Goal: Task Accomplishment & Management: Manage account settings

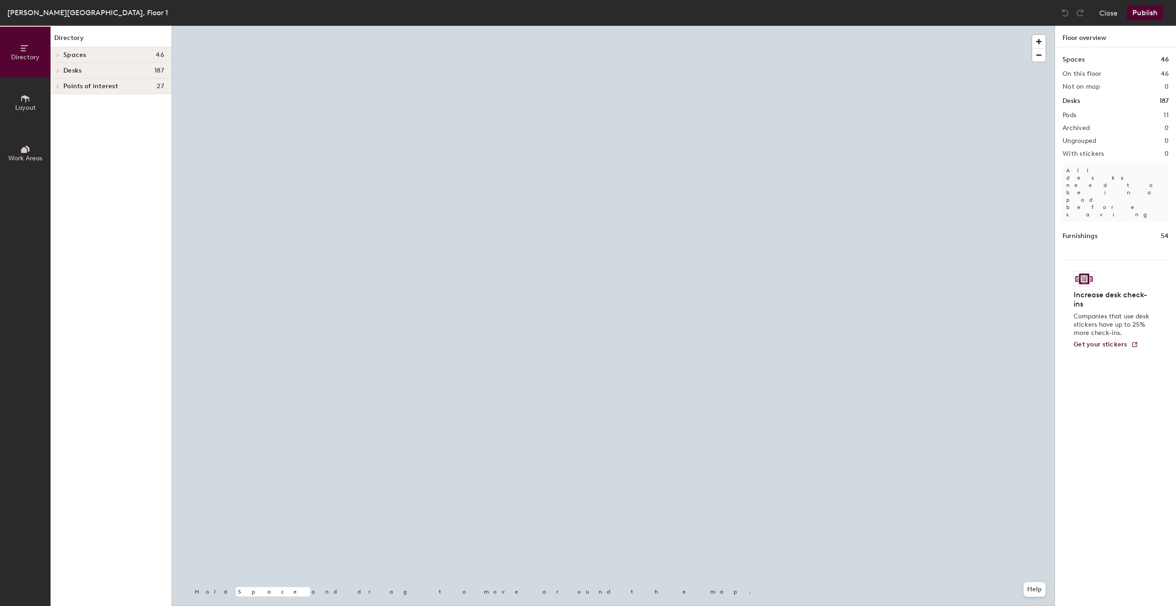
click at [542, 26] on div at bounding box center [613, 26] width 883 height 0
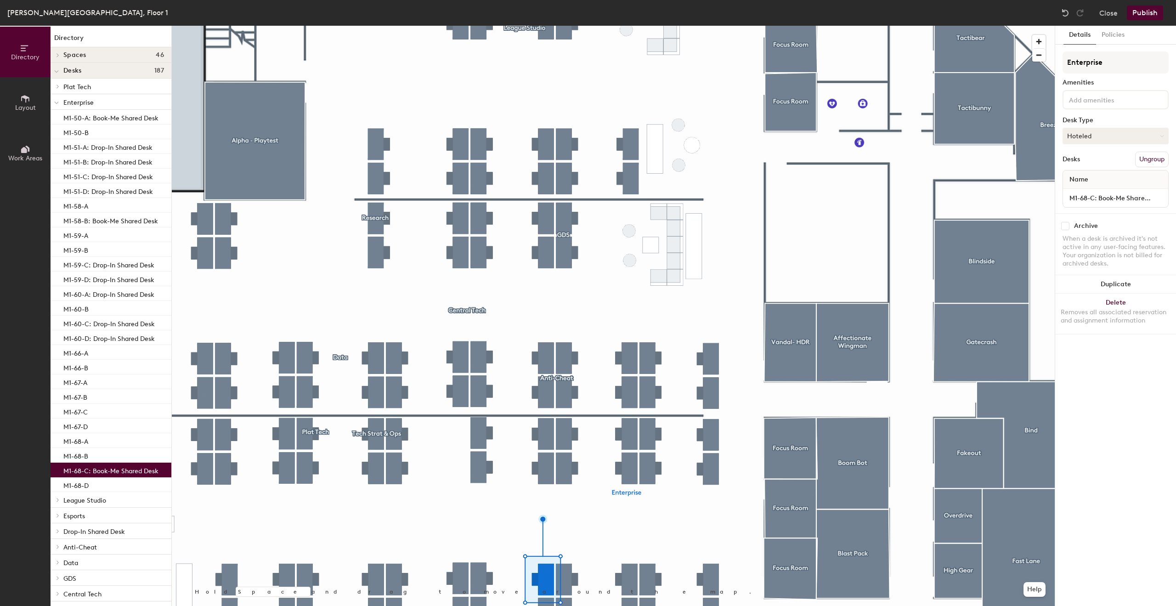
click at [1109, 136] on button "Hoteled" at bounding box center [1116, 136] width 106 height 17
click at [1084, 164] on div "Assigned" at bounding box center [1109, 165] width 92 height 14
click at [1105, 200] on input "M1-68-C: Book-Me Shared Desk" at bounding box center [1116, 198] width 102 height 13
click at [1101, 201] on input "M1-68-C: Book-Me Shared Desk" at bounding box center [1116, 198] width 102 height 13
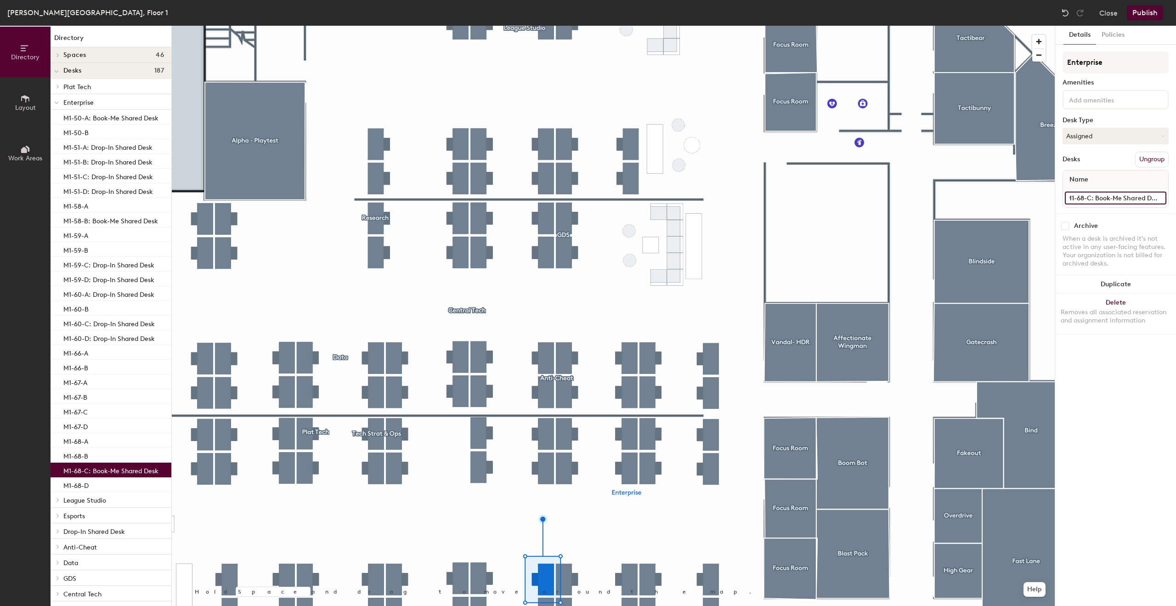
drag, startPoint x: 1098, startPoint y: 200, endPoint x: 1176, endPoint y: 201, distance: 77.7
click at [1176, 201] on div "Details Policies Enterprise Amenities Desk Type Assigned Desks Ungroup Name M1-…" at bounding box center [1115, 316] width 121 height 580
type input "M1-68-C"
click at [1148, 17] on button "Publish" at bounding box center [1145, 13] width 36 height 15
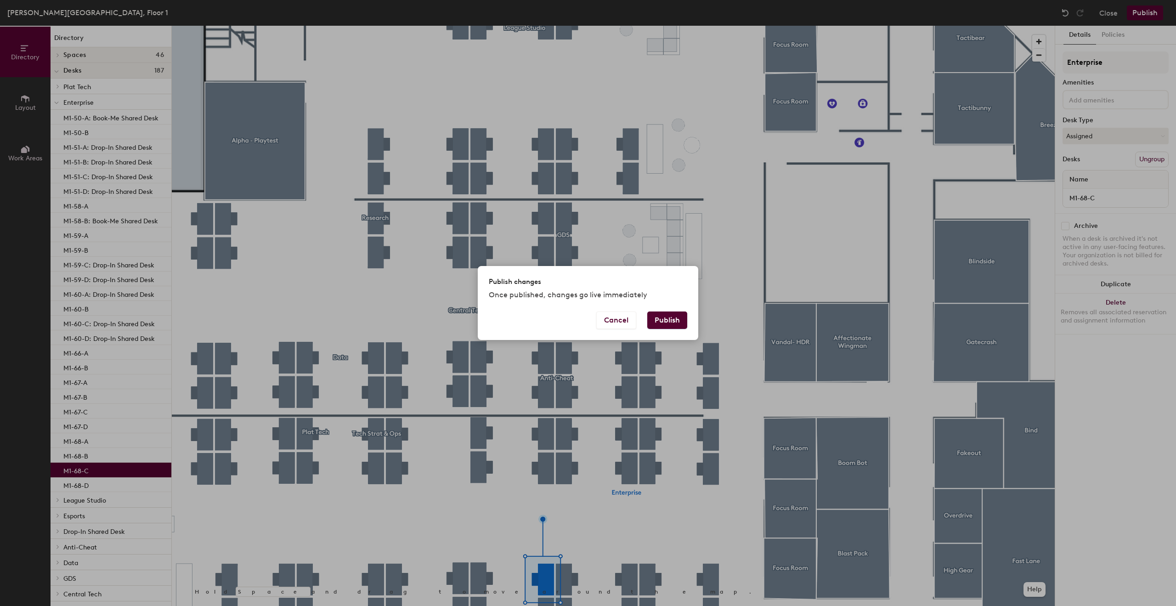
click at [677, 317] on button "Publish" at bounding box center [667, 320] width 40 height 17
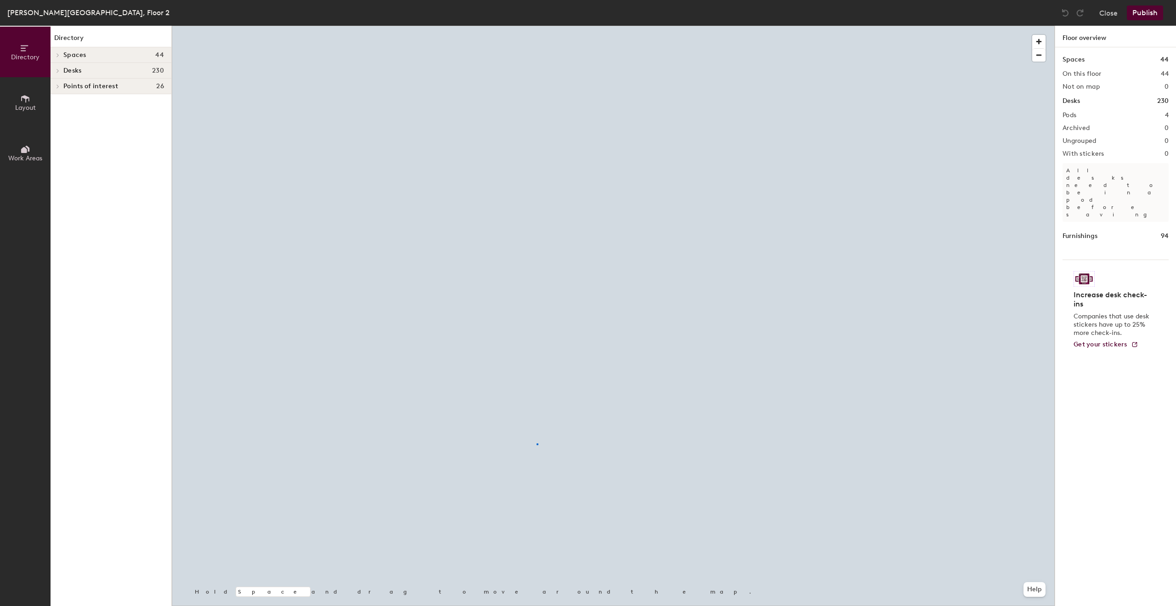
click at [537, 26] on div at bounding box center [613, 26] width 883 height 0
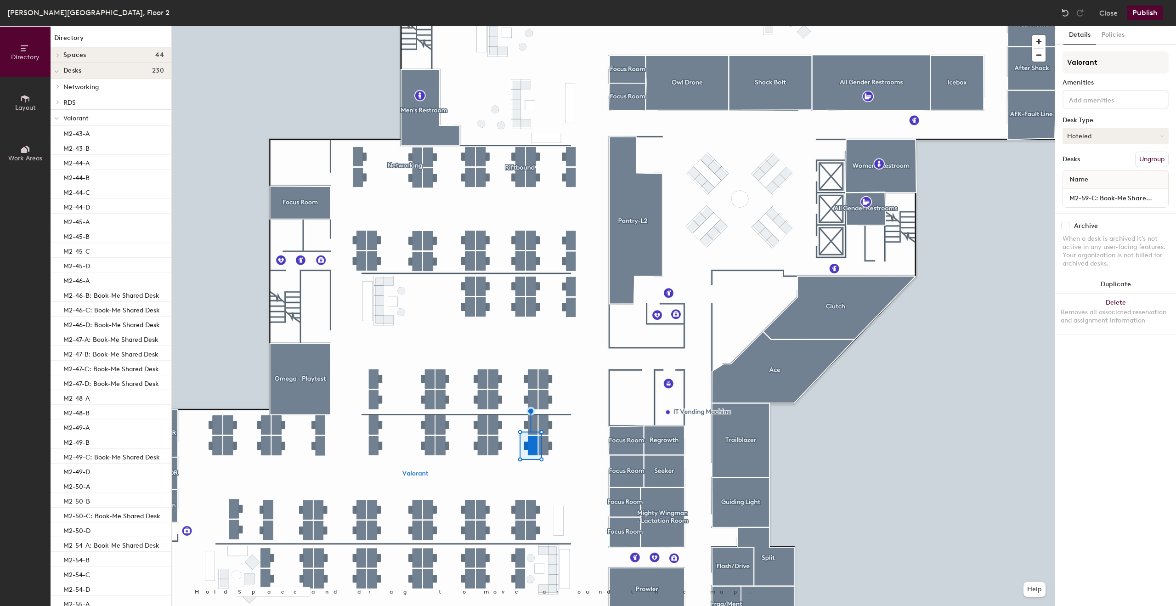
click at [1105, 137] on button "Hoteled" at bounding box center [1116, 136] width 106 height 17
click at [1089, 162] on div "Assigned" at bounding box center [1109, 165] width 92 height 14
click at [1103, 196] on input "M2-59-C: Book-Me Shared Desk" at bounding box center [1116, 198] width 102 height 13
click at [1097, 198] on input "M2-59-C: Book-Me Shared Desk" at bounding box center [1116, 198] width 102 height 13
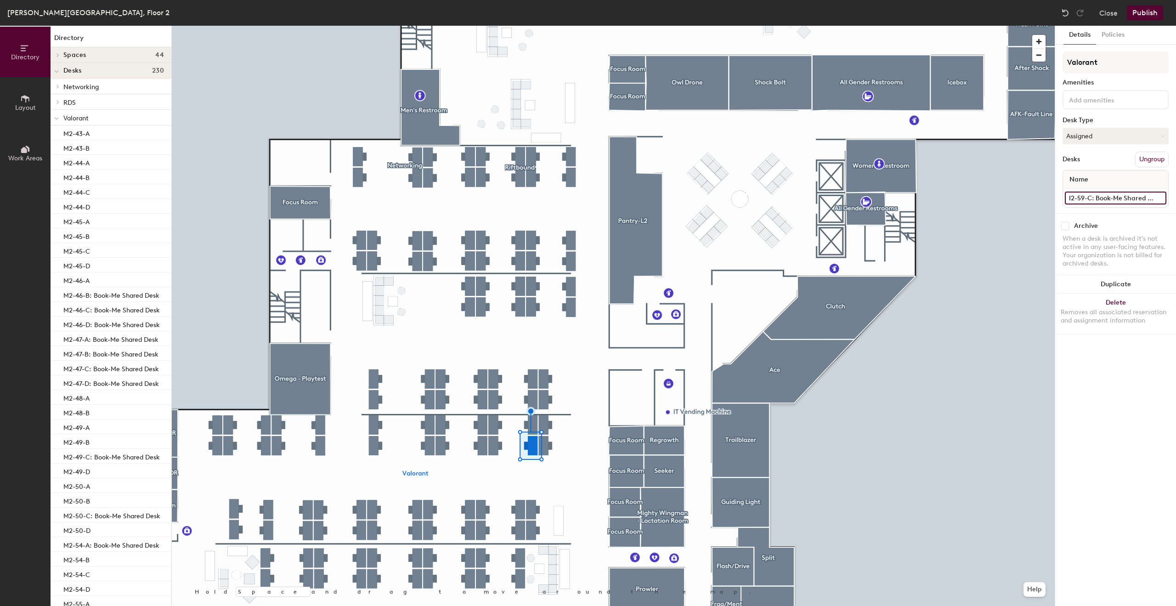
drag, startPoint x: 1096, startPoint y: 199, endPoint x: 1176, endPoint y: 200, distance: 80.0
click at [1176, 200] on div "Details Policies Valorant Amenities Desk Type Assigned Desks Ungroup Name M2-59…" at bounding box center [1115, 316] width 121 height 580
type input "M2-59-C"
click at [1149, 16] on button "Publish" at bounding box center [1145, 13] width 36 height 15
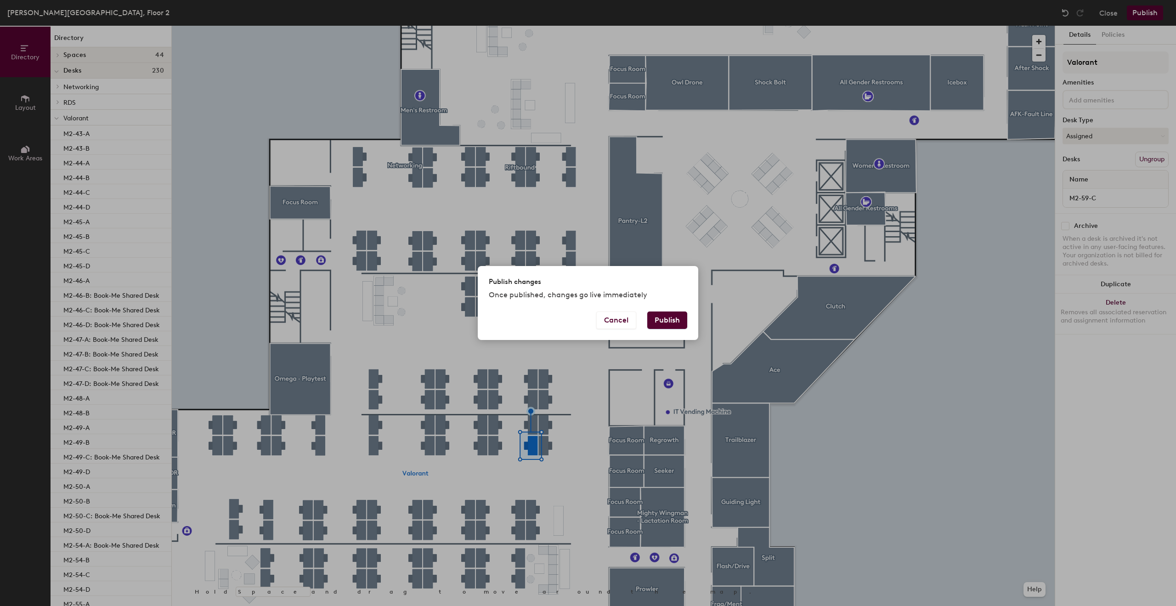
click at [670, 319] on button "Publish" at bounding box center [667, 320] width 40 height 17
